Goal: Use online tool/utility

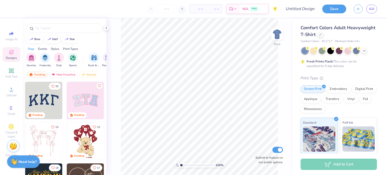
click at [73, 103] on img at bounding box center [85, 100] width 37 height 37
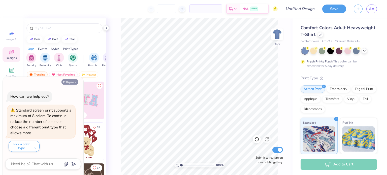
click at [72, 84] on button "Collapse" at bounding box center [70, 81] width 17 height 5
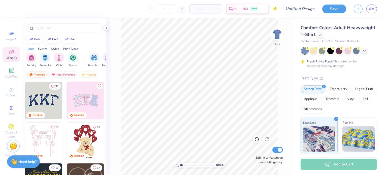
type textarea "x"
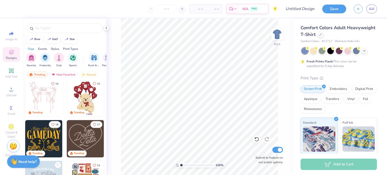
scroll to position [50, 0]
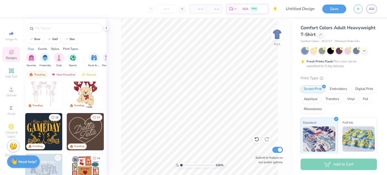
click at [91, 133] on img at bounding box center [85, 131] width 37 height 37
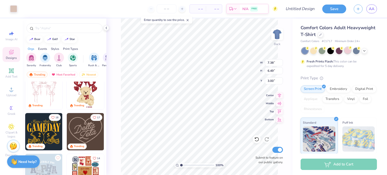
click at [279, 96] on icon at bounding box center [279, 96] width 7 height 6
click at [348, 50] on div at bounding box center [348, 50] width 7 height 7
type input "8.73"
type input "7.68"
click at [315, 50] on div at bounding box center [313, 50] width 7 height 7
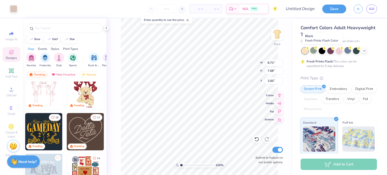
click at [324, 51] on div at bounding box center [322, 51] width 7 height 7
type input "9.71"
type input "8.54"
type input "13.56"
type input "11.92"
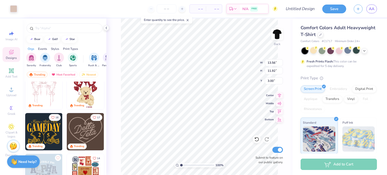
click at [357, 52] on div at bounding box center [356, 50] width 7 height 7
click at [339, 52] on div at bounding box center [339, 51] width 7 height 7
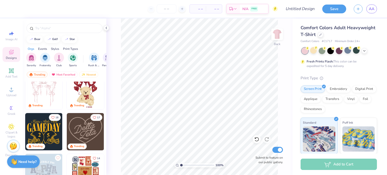
click at [41, 48] on div "Events" at bounding box center [42, 49] width 9 height 5
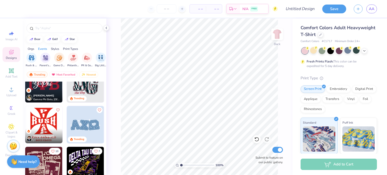
scroll to position [631, 0]
